Goal: Task Accomplishment & Management: Complete application form

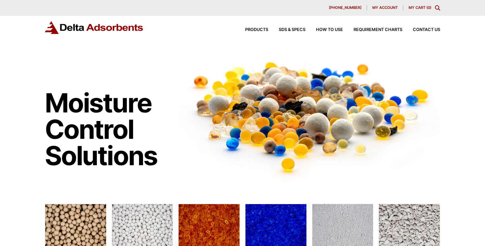
click at [391, 8] on span "My account" at bounding box center [385, 8] width 25 height 4
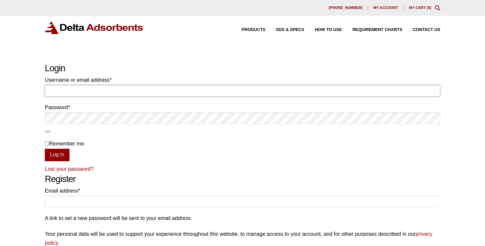
click at [81, 89] on input "Username or email address * Required" at bounding box center [243, 90] width 396 height 11
click at [81, 92] on input "Username or email address * Required" at bounding box center [243, 90] width 396 height 11
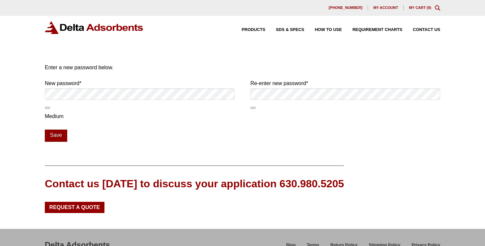
click at [59, 136] on button "Save" at bounding box center [56, 136] width 22 height 13
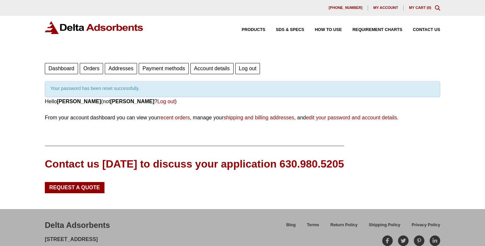
click at [90, 68] on link "Orders" at bounding box center [91, 68] width 23 height 11
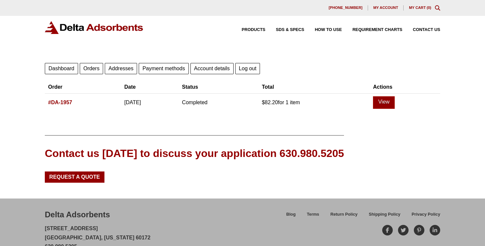
click at [410, 7] on link "My Cart ( 0 )" at bounding box center [420, 8] width 22 height 4
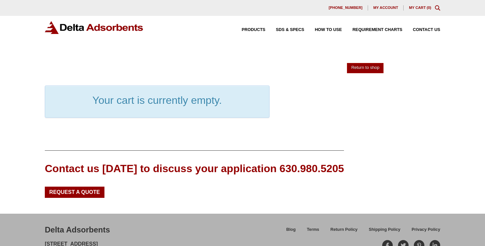
click at [436, 7] on icon "Toggle Modal Content" at bounding box center [437, 7] width 5 height 5
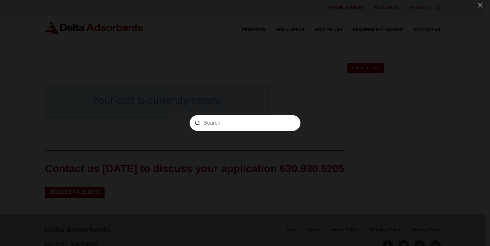
click at [211, 125] on input "Search" at bounding box center [244, 123] width 83 height 7
type input "activated carbon granular coconut shell based"
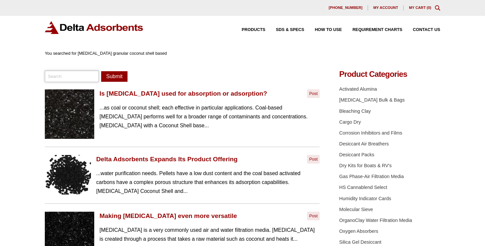
click at [63, 76] on input "search" at bounding box center [72, 76] width 54 height 11
click at [182, 92] on link "Is Activated Carbon used for absorption or adsorption?" at bounding box center [184, 94] width 168 height 8
click at [416, 7] on link "My Cart ( 0 )" at bounding box center [420, 8] width 22 height 4
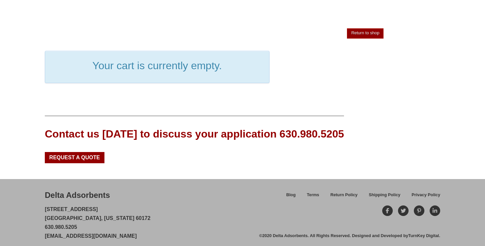
scroll to position [39, 0]
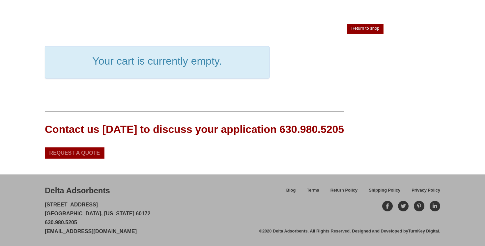
click at [55, 151] on span "Request a Quote" at bounding box center [74, 152] width 51 height 5
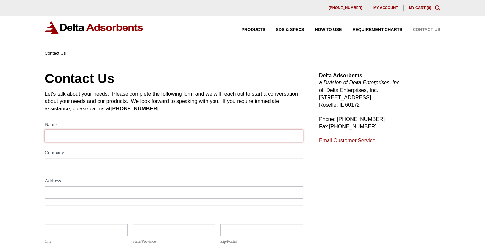
click at [93, 139] on input "Name" at bounding box center [174, 136] width 258 height 12
type input "[PERSON_NAME]"
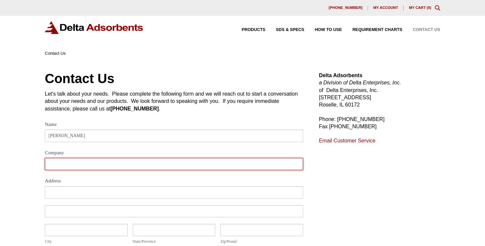
type input "ABILITY ENGINEERS INC"
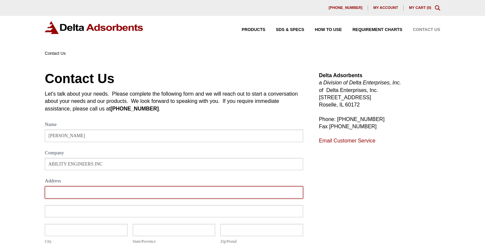
type input "16140 VINCENNES AVE"
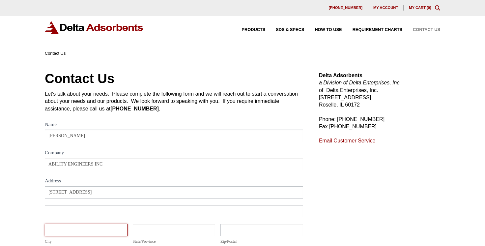
type input "SOUTH HOLLAND"
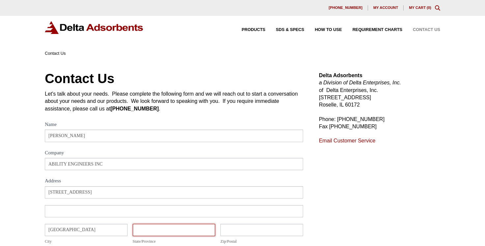
type input "IL"
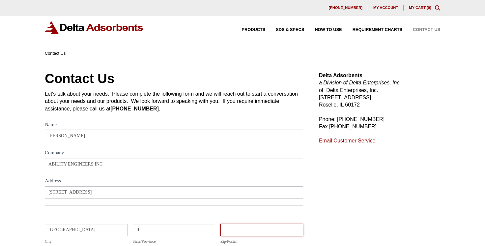
type input "60473"
select select "United States"
type input "+17083310025"
type input "lara@abilityengineering.com"
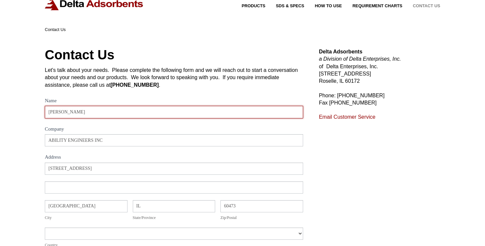
scroll to position [35, 0]
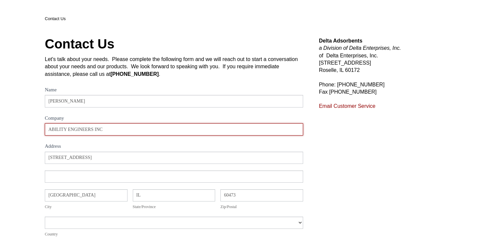
click at [94, 128] on input "ABILITY ENGINEERS INC" at bounding box center [174, 129] width 258 height 12
click at [126, 124] on input "ABILITY ENGINEERING TECH INC" at bounding box center [174, 129] width 258 height 12
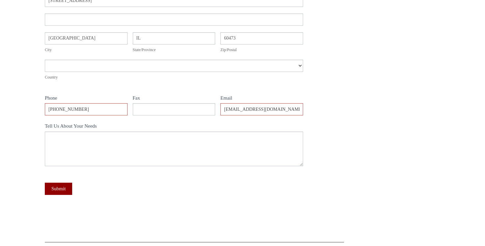
scroll to position [209, 0]
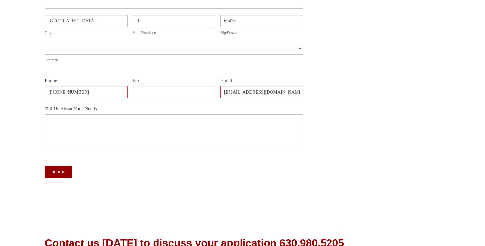
type input "ABILITY ENGINEERING TECH"
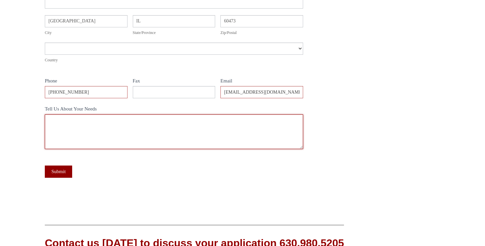
click at [84, 121] on textarea "Tell Us About Your Needs" at bounding box center [174, 131] width 258 height 35
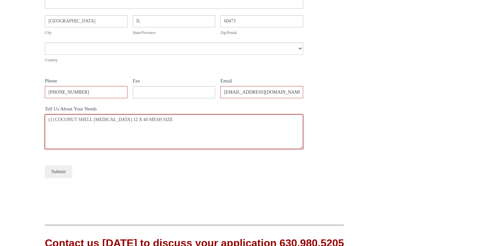
type textarea "(1) COCONUT SHELL ACTIVATED CHARCOAL 12 X 40 MESH SIZE"
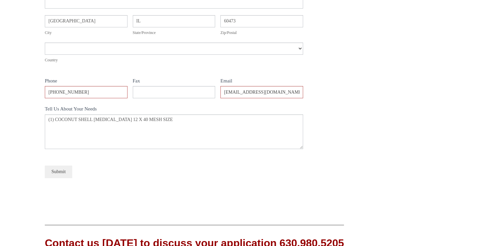
click at [68, 169] on button "Submit" at bounding box center [58, 171] width 27 height 12
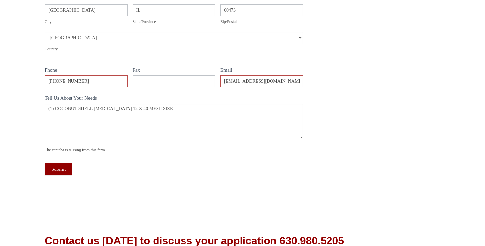
scroll to position [244, 0]
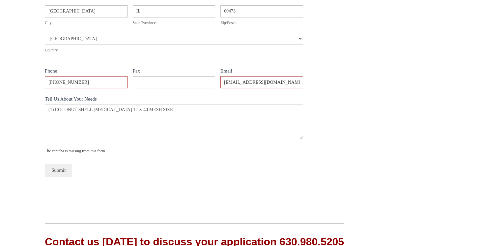
click at [61, 173] on button "Submit" at bounding box center [58, 170] width 27 height 12
